Goal: Information Seeking & Learning: Learn about a topic

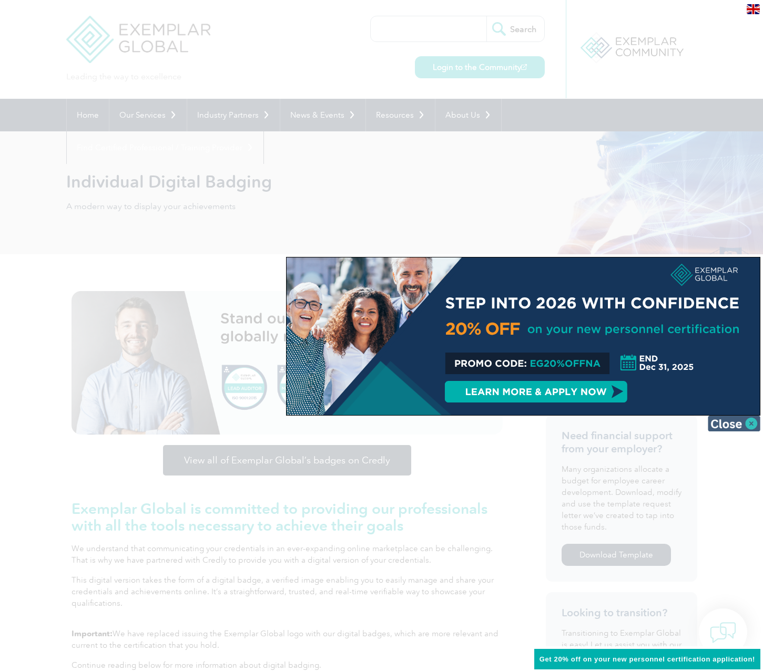
click at [751, 423] on img at bounding box center [733, 424] width 53 height 16
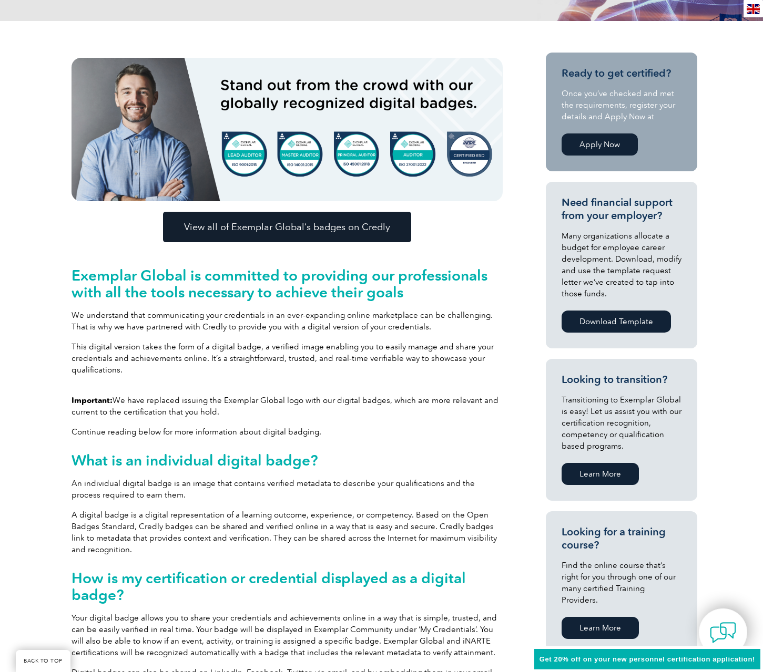
scroll to position [384, 0]
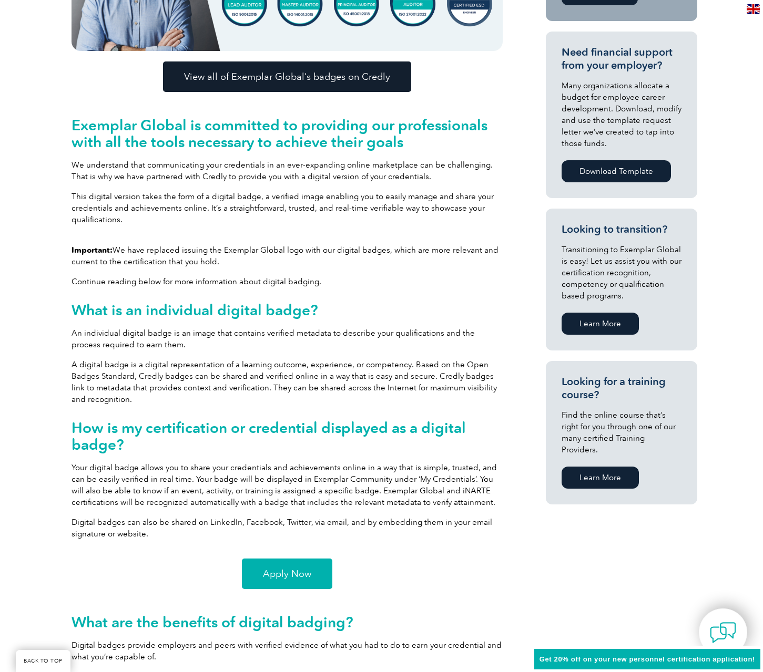
click at [276, 574] on span "Apply Now" at bounding box center [287, 573] width 48 height 9
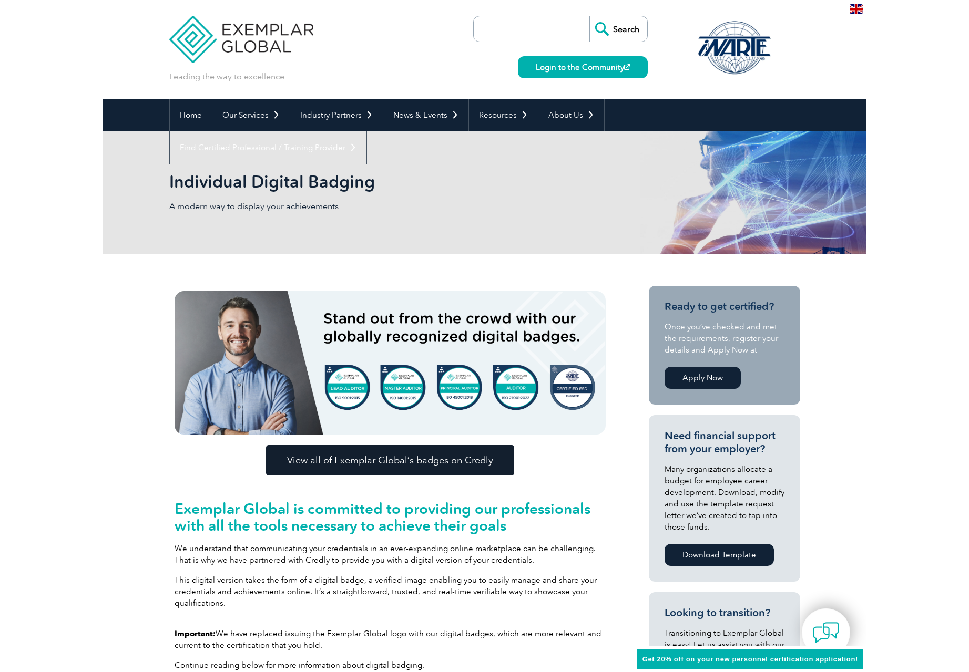
scroll to position [2, 0]
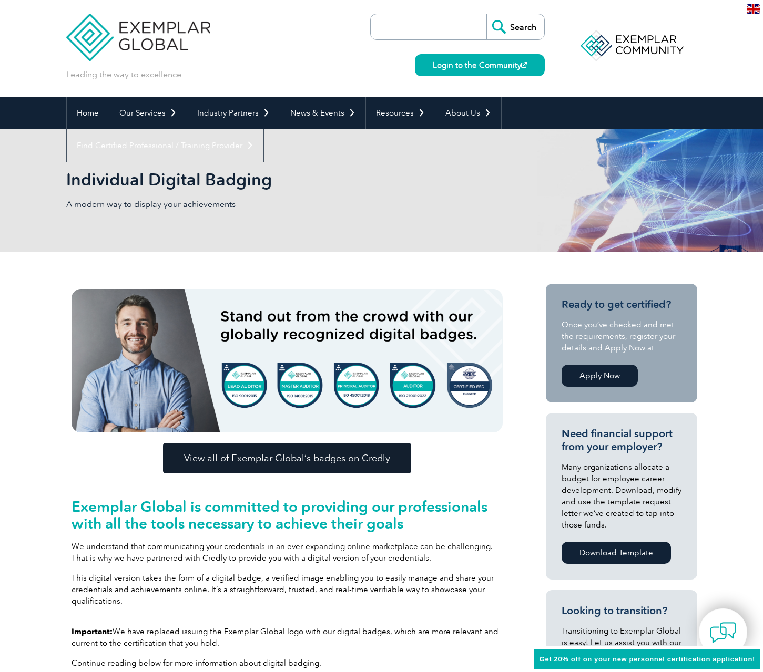
click at [271, 459] on span "View all of Exemplar Global’s badges on Credly" at bounding box center [287, 458] width 206 height 9
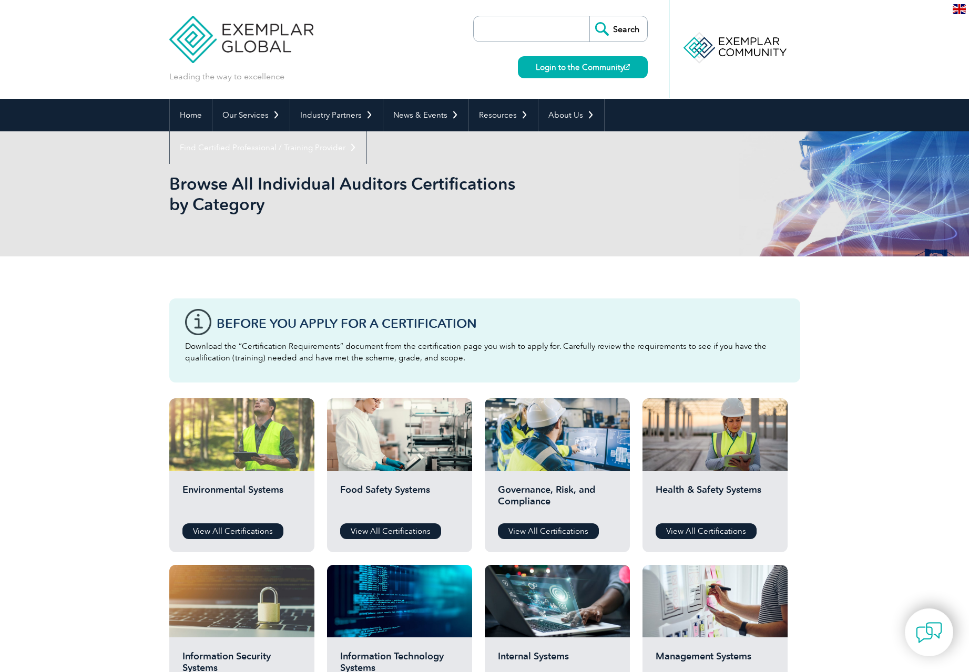
click at [253, 450] on div at bounding box center [241, 434] width 145 height 73
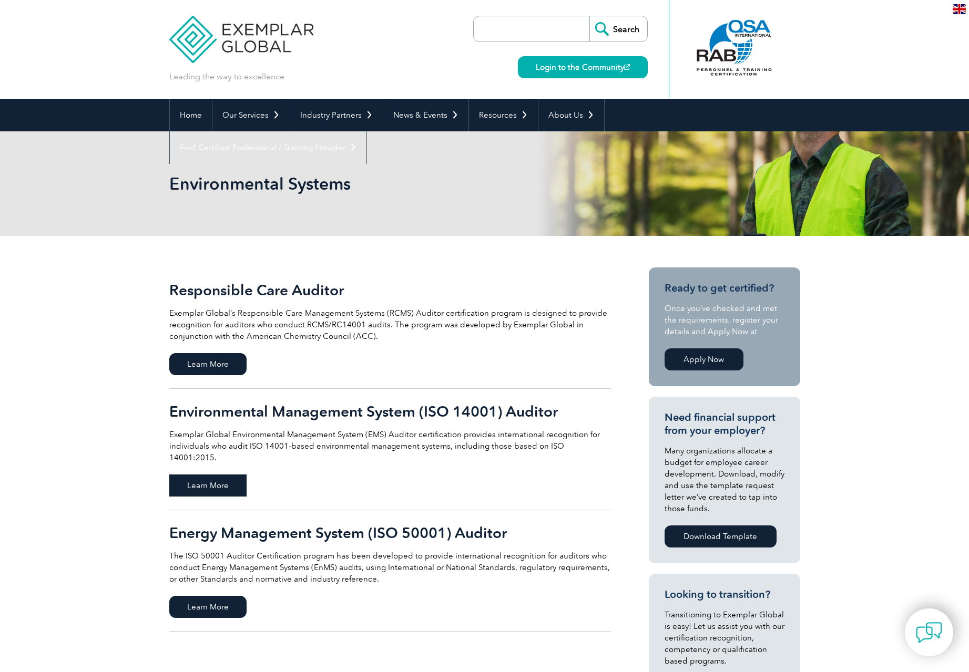
click at [217, 475] on span "Learn More" at bounding box center [207, 486] width 77 height 22
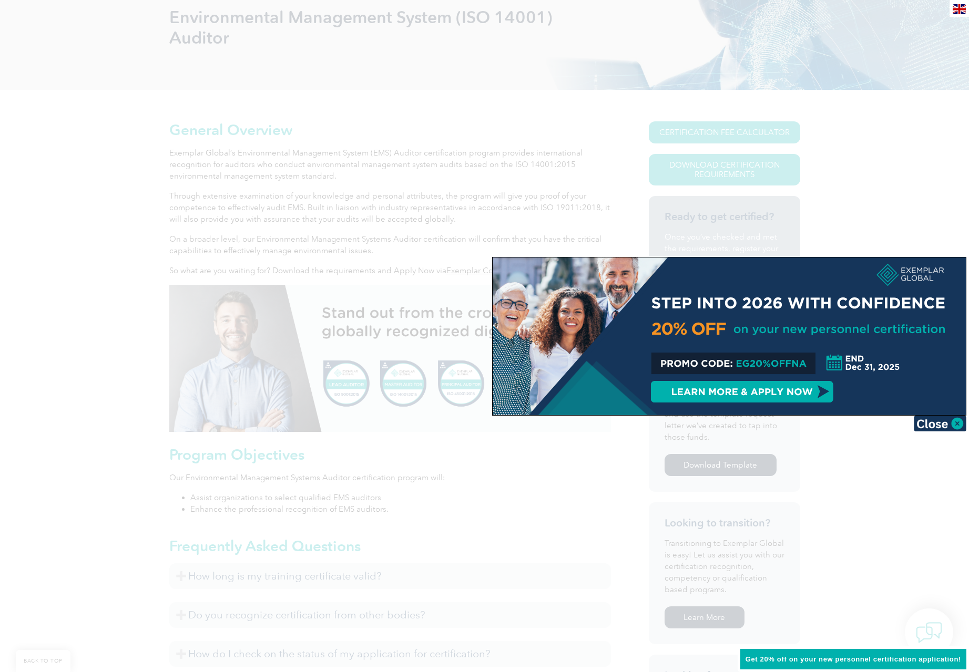
scroll to position [404, 0]
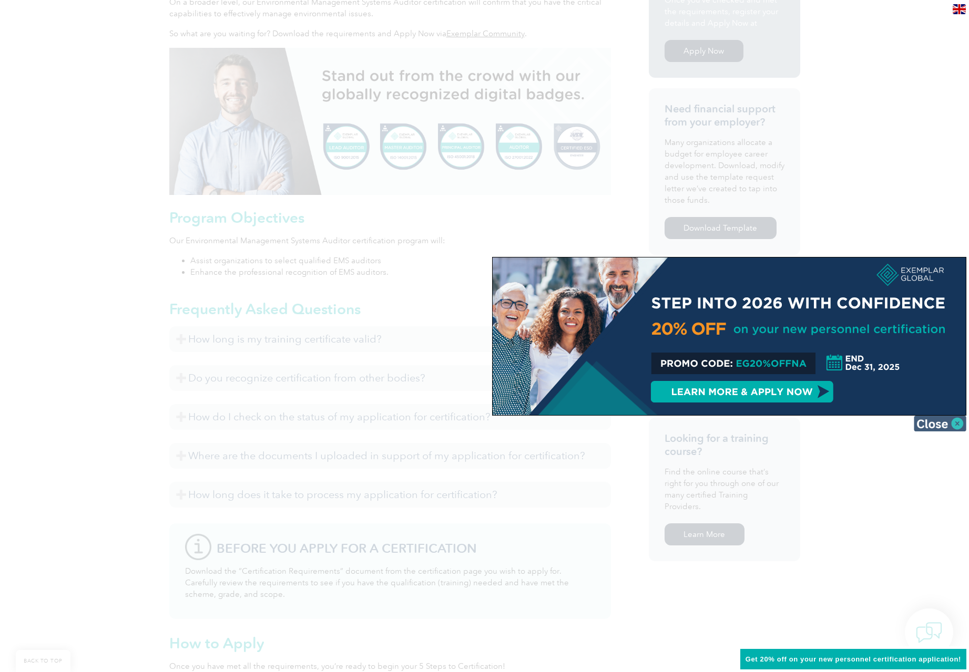
click at [944, 419] on img at bounding box center [939, 424] width 53 height 16
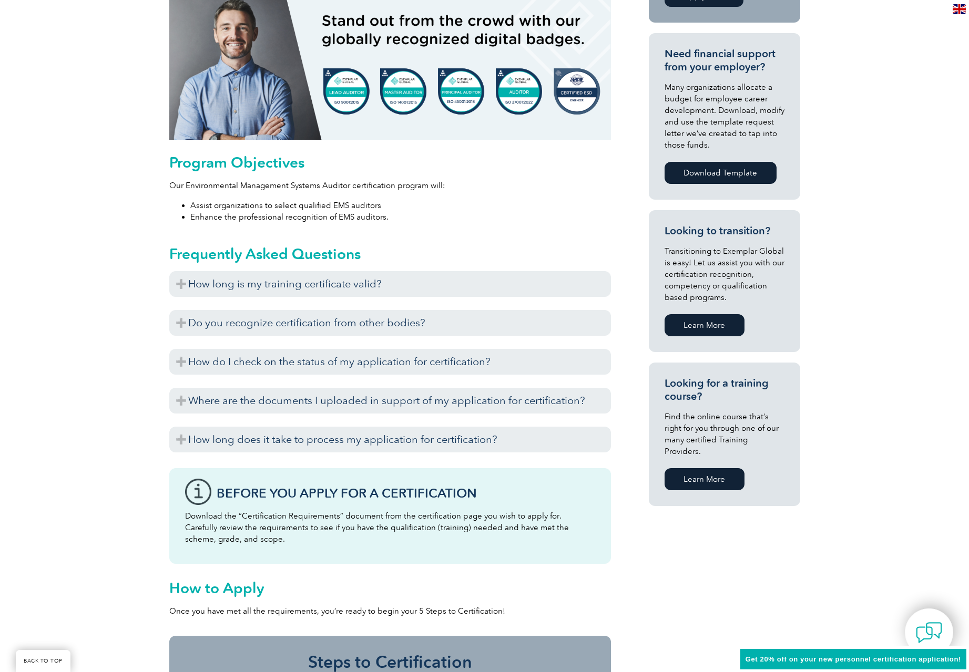
scroll to position [0, 0]
